Goal: Transaction & Acquisition: Book appointment/travel/reservation

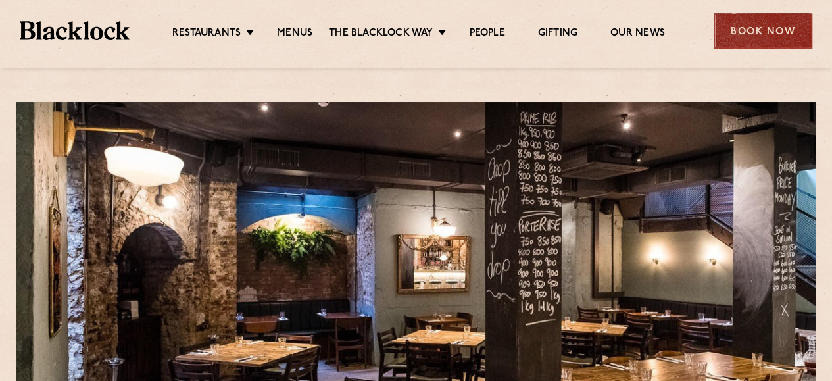
click at [743, 30] on div "Book Now" at bounding box center [762, 30] width 99 height 36
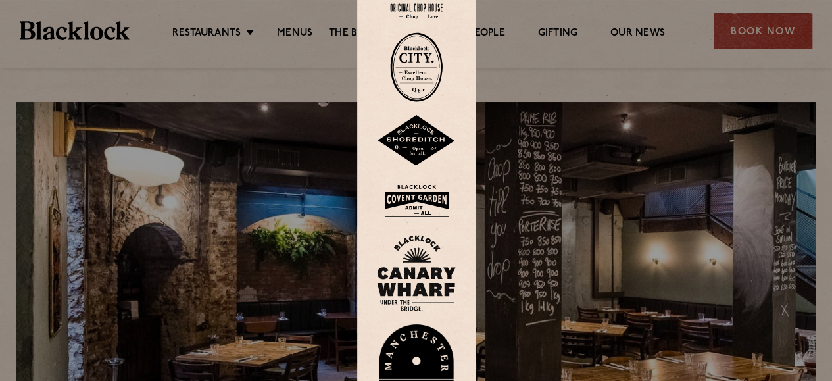
click at [429, 77] on img at bounding box center [416, 67] width 53 height 70
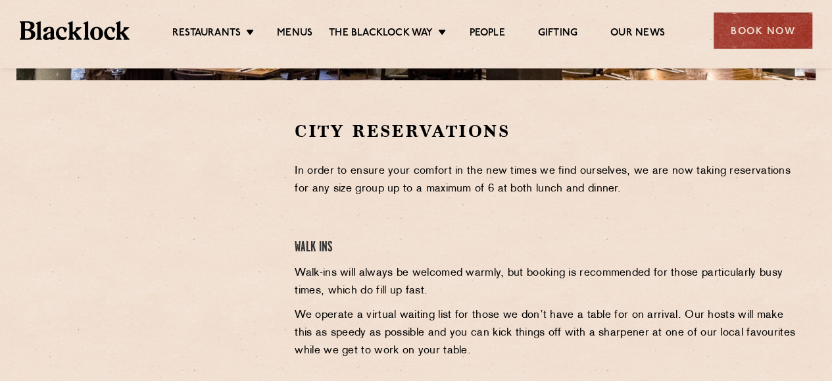
scroll to position [394, 0]
